Goal: Check status: Check status

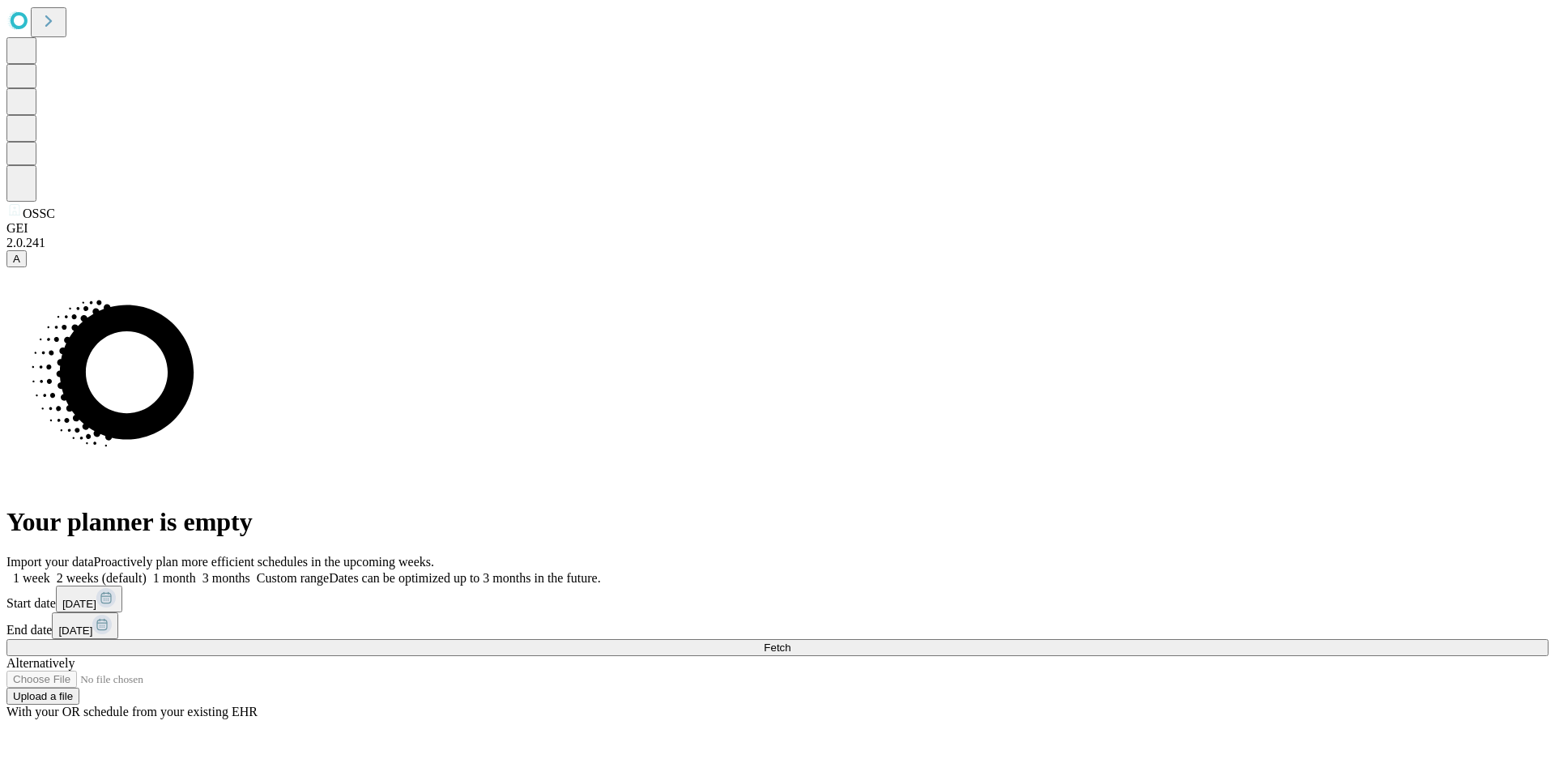
click at [250, 571] on label "3 months" at bounding box center [223, 578] width 54 height 14
click at [1225, 639] on button "Fetch" at bounding box center [777, 647] width 1542 height 17
